Goal: Information Seeking & Learning: Learn about a topic

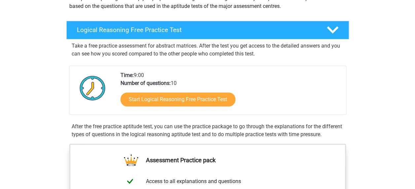
scroll to position [88, 0]
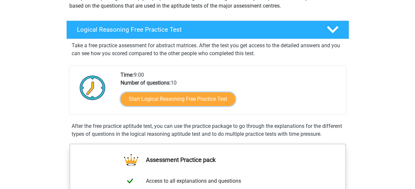
click at [153, 104] on link "Start Logical Reasoning Free Practice Test" at bounding box center [177, 99] width 115 height 14
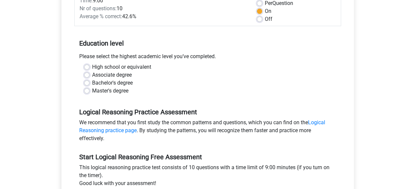
scroll to position [101, 0]
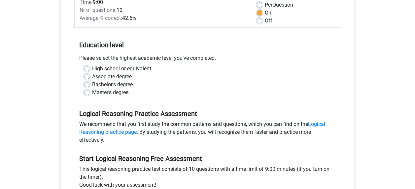
click at [92, 93] on label "Master's degree" at bounding box center [110, 92] width 36 height 8
click at [88, 93] on input "Master's degree" at bounding box center [86, 91] width 5 height 7
radio input "true"
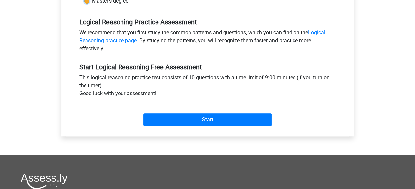
scroll to position [193, 0]
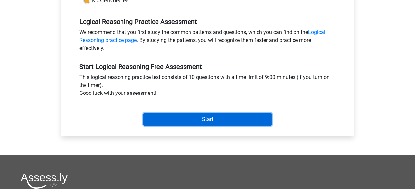
click at [194, 116] on input "Start" at bounding box center [207, 119] width 128 height 13
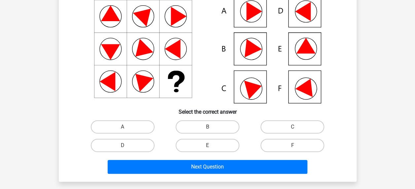
scroll to position [68, 0]
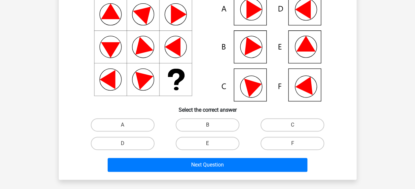
click at [128, 146] on label "D" at bounding box center [123, 143] width 64 height 13
click at [127, 146] on input "D" at bounding box center [124, 145] width 4 height 4
radio input "true"
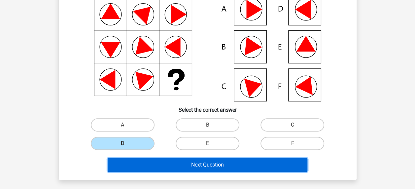
click at [197, 164] on button "Next Question" at bounding box center [208, 165] width 200 height 14
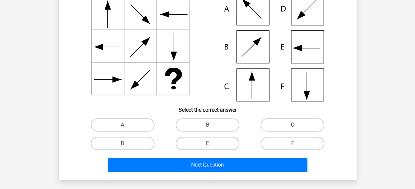
click at [306, 123] on label "C" at bounding box center [292, 124] width 64 height 13
click at [297, 125] on input "C" at bounding box center [294, 127] width 4 height 4
radio input "true"
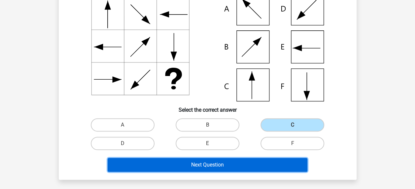
click at [211, 167] on button "Next Question" at bounding box center [208, 165] width 200 height 14
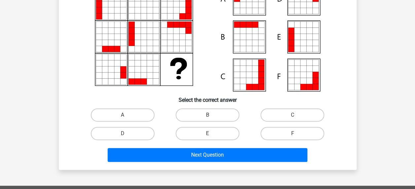
scroll to position [79, 0]
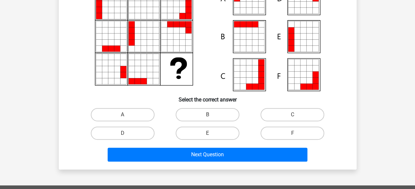
click at [213, 135] on label "E" at bounding box center [208, 132] width 64 height 13
click at [212, 135] on input "E" at bounding box center [209, 135] width 4 height 4
radio input "true"
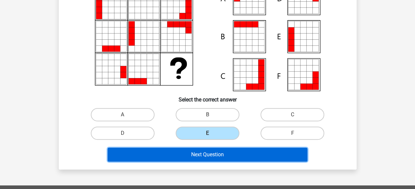
click at [211, 154] on button "Next Question" at bounding box center [208, 155] width 200 height 14
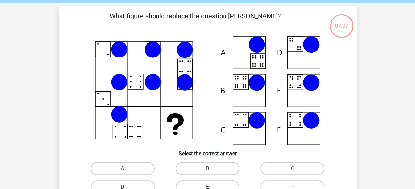
scroll to position [56, 0]
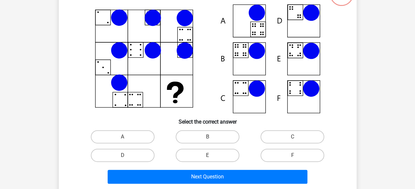
click at [117, 139] on label "A" at bounding box center [123, 136] width 64 height 13
click at [122, 139] on input "A" at bounding box center [124, 139] width 4 height 4
radio input "true"
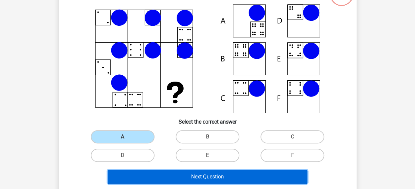
click at [204, 177] on button "Next Question" at bounding box center [208, 177] width 200 height 14
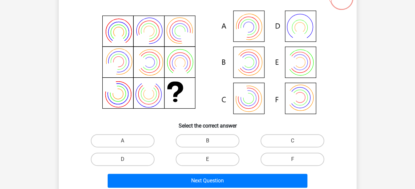
scroll to position [57, 0]
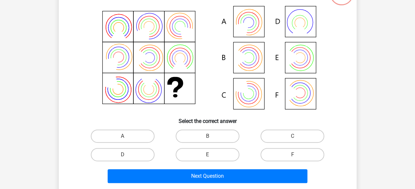
click at [289, 155] on label "F" at bounding box center [292, 154] width 64 height 13
click at [292, 155] on input "F" at bounding box center [294, 156] width 4 height 4
radio input "true"
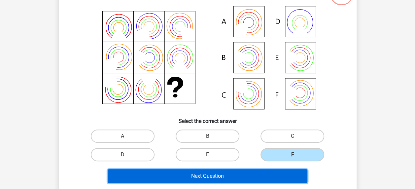
click at [204, 176] on button "Next Question" at bounding box center [208, 176] width 200 height 14
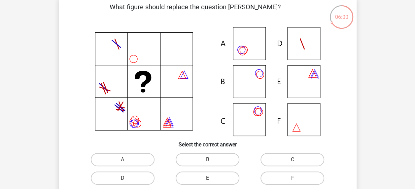
scroll to position [66, 0]
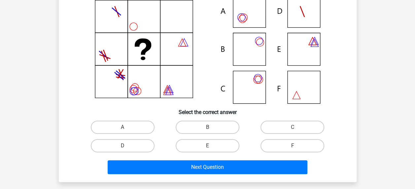
click at [138, 125] on label "A" at bounding box center [123, 126] width 64 height 13
click at [127, 127] on input "A" at bounding box center [124, 129] width 4 height 4
radio input "true"
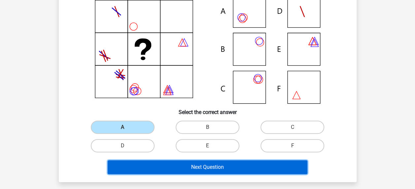
click at [207, 166] on button "Next Question" at bounding box center [208, 167] width 200 height 14
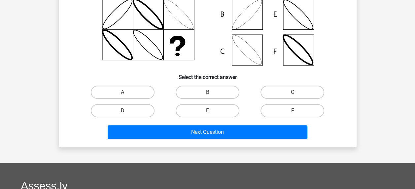
scroll to position [101, 0]
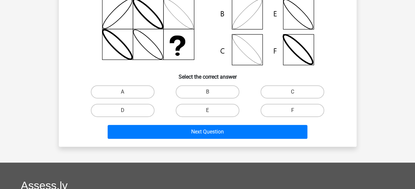
click at [120, 109] on label "D" at bounding box center [123, 110] width 64 height 13
click at [122, 110] on input "D" at bounding box center [124, 112] width 4 height 4
radio input "true"
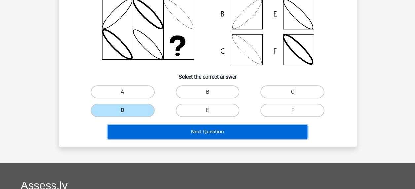
click at [219, 132] on button "Next Question" at bounding box center [208, 132] width 200 height 14
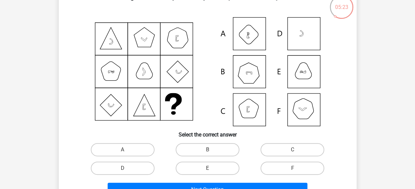
scroll to position [43, 0]
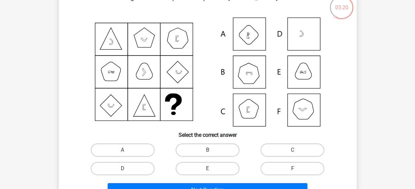
click at [69, 127] on div "What figure should replace the question mark?" at bounding box center [207, 95] width 292 height 207
click at [197, 167] on label "E" at bounding box center [208, 168] width 64 height 13
click at [207, 168] on input "E" at bounding box center [209, 170] width 4 height 4
radio input "true"
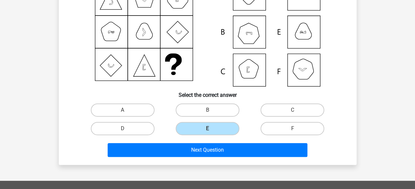
scroll to position [84, 0]
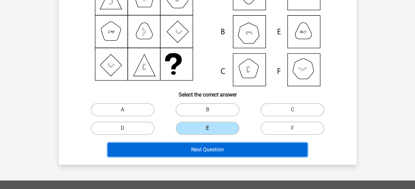
click at [201, 153] on button "Next Question" at bounding box center [208, 150] width 200 height 14
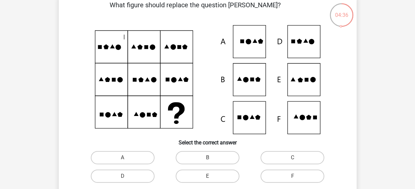
scroll to position [38, 0]
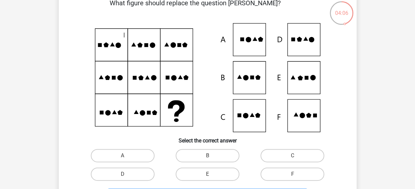
click at [206, 158] on label "B" at bounding box center [208, 155] width 64 height 13
click at [207, 158] on input "B" at bounding box center [209, 157] width 4 height 4
radio input "true"
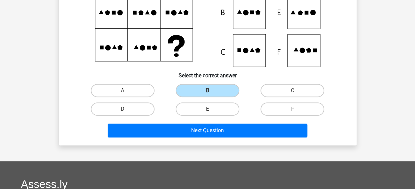
scroll to position [103, 0]
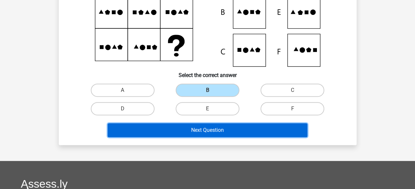
click at [205, 133] on button "Next Question" at bounding box center [208, 130] width 200 height 14
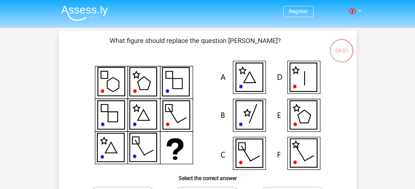
scroll to position [20, 0]
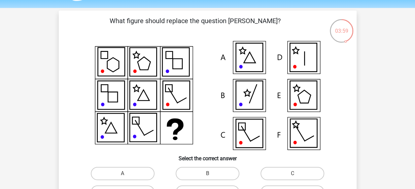
click at [93, 96] on icon at bounding box center [208, 95] width 266 height 109
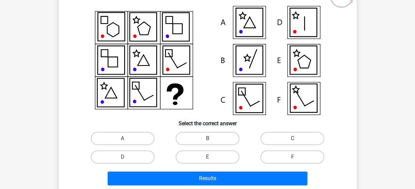
scroll to position [55, 0]
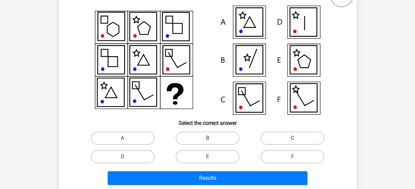
click at [296, 160] on input "F" at bounding box center [294, 158] width 4 height 4
radio input "true"
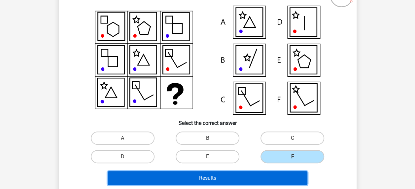
click at [211, 183] on button "Results" at bounding box center [208, 178] width 200 height 14
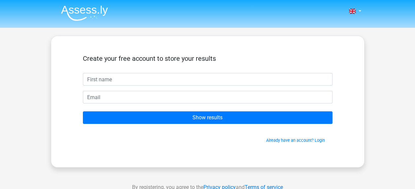
click at [128, 77] on input "text" at bounding box center [208, 79] width 250 height 13
type input "[PERSON_NAME]"
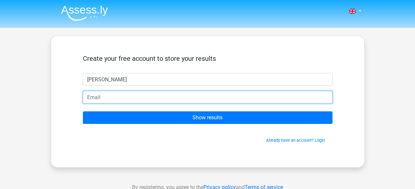
click at [112, 93] on input "email" at bounding box center [208, 97] width 250 height 13
type input "[EMAIL_ADDRESS][DOMAIN_NAME]"
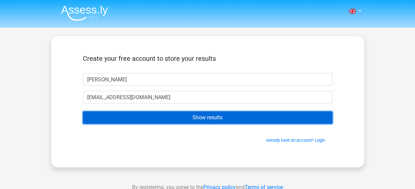
click at [189, 119] on input "Show results" at bounding box center [208, 117] width 250 height 13
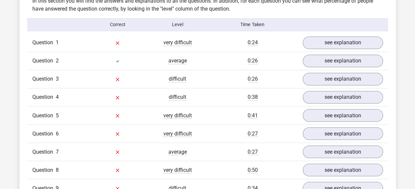
scroll to position [516, 0]
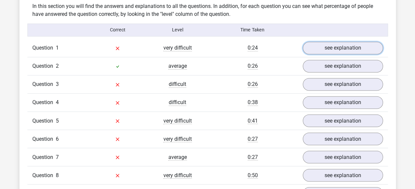
click at [338, 46] on link "see explanation" at bounding box center [343, 48] width 80 height 13
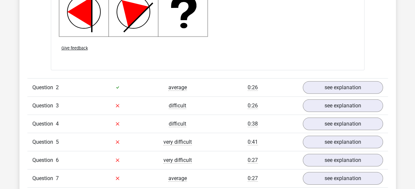
scroll to position [916, 0]
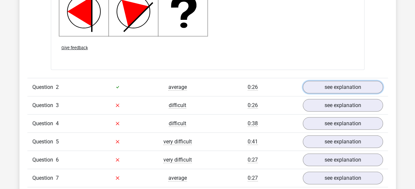
click at [335, 85] on link "see explanation" at bounding box center [343, 87] width 80 height 13
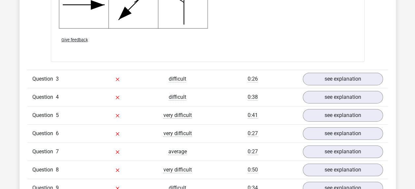
scroll to position [1355, 0]
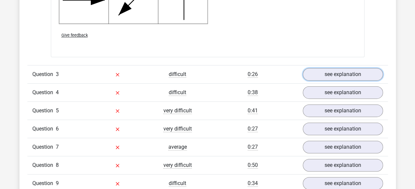
click at [337, 73] on link "see explanation" at bounding box center [343, 74] width 80 height 13
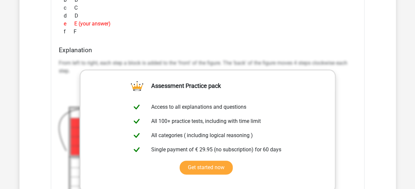
scroll to position [1589, 0]
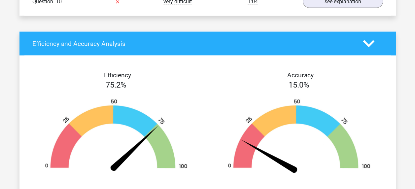
scroll to position [1890, 0]
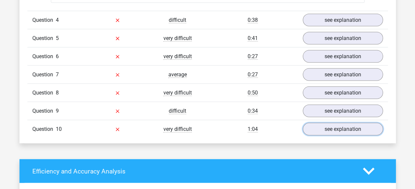
click at [339, 127] on link "see explanation" at bounding box center [343, 129] width 80 height 13
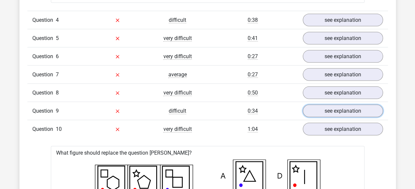
click at [339, 105] on link "see explanation" at bounding box center [343, 111] width 80 height 13
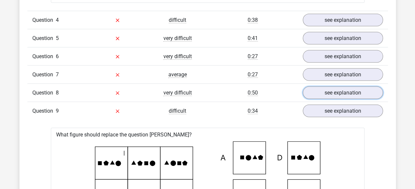
click at [338, 90] on link "see explanation" at bounding box center [343, 92] width 80 height 13
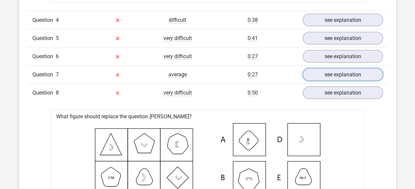
click at [338, 76] on link "see explanation" at bounding box center [343, 74] width 80 height 13
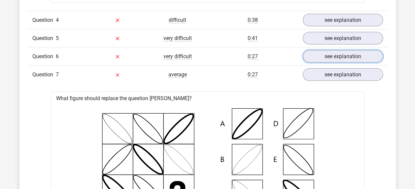
click at [338, 53] on link "see explanation" at bounding box center [343, 56] width 80 height 13
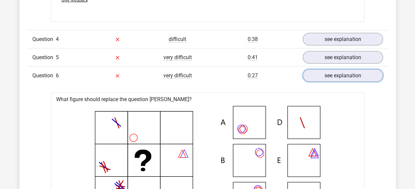
scroll to position [1833, 0]
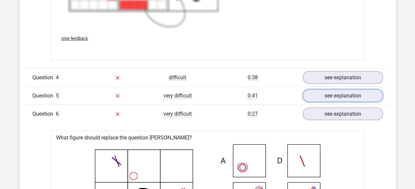
click at [318, 91] on link "see explanation" at bounding box center [343, 95] width 80 height 13
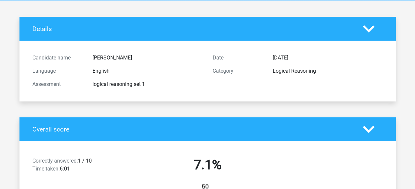
scroll to position [0, 0]
